Goal: Use online tool/utility: Use online tool/utility

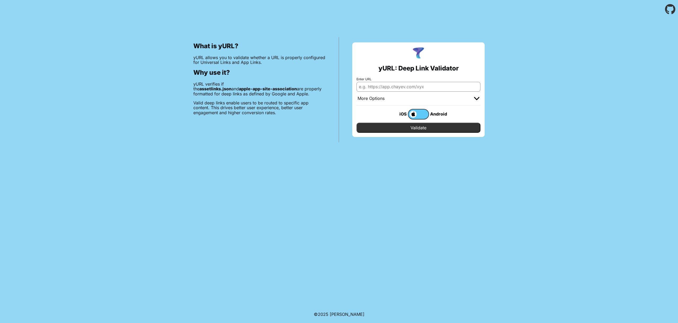
click at [400, 86] on input "Enter URL" at bounding box center [418, 87] width 124 height 10
paste input "[URL][DOMAIN_NAME]"
type input "[URL][DOMAIN_NAME]"
click at [414, 128] on input "Validate" at bounding box center [418, 128] width 124 height 10
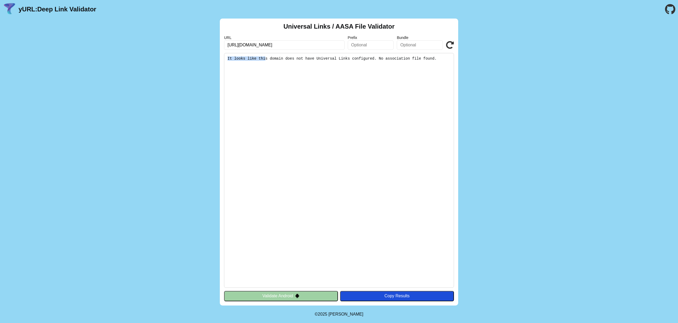
drag, startPoint x: 269, startPoint y: 57, endPoint x: 385, endPoint y: 55, distance: 116.3
click at [384, 55] on pre "It looks like this domain does not have Universal Links configured. No associat…" at bounding box center [339, 170] width 230 height 235
click at [390, 59] on pre "It looks like this domain does not have Universal Links configured. No associat…" at bounding box center [339, 170] width 230 height 235
drag, startPoint x: 396, startPoint y: 59, endPoint x: 448, endPoint y: 58, distance: 52.2
click at [448, 58] on pre "It looks like this domain does not have Universal Links configured. No associat…" at bounding box center [339, 170] width 230 height 235
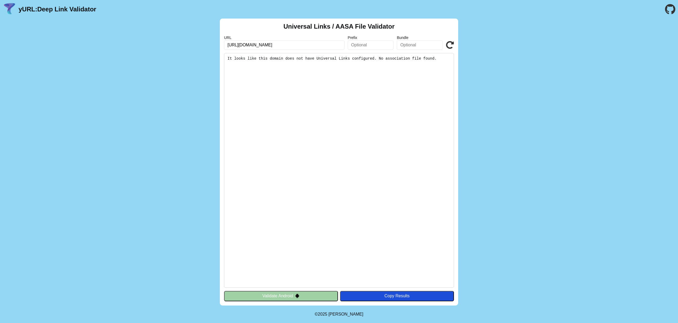
drag, startPoint x: 409, startPoint y: 60, endPoint x: 445, endPoint y: 75, distance: 39.3
click at [445, 75] on pre "It looks like this domain does not have Universal Links configured. No associat…" at bounding box center [339, 170] width 230 height 235
click at [360, 79] on pre "It looks like this domain does not have Universal Links configured. No associat…" at bounding box center [339, 170] width 230 height 235
click at [450, 46] on icon at bounding box center [450, 45] width 8 height 8
